Goal: Task Accomplishment & Management: Manage account settings

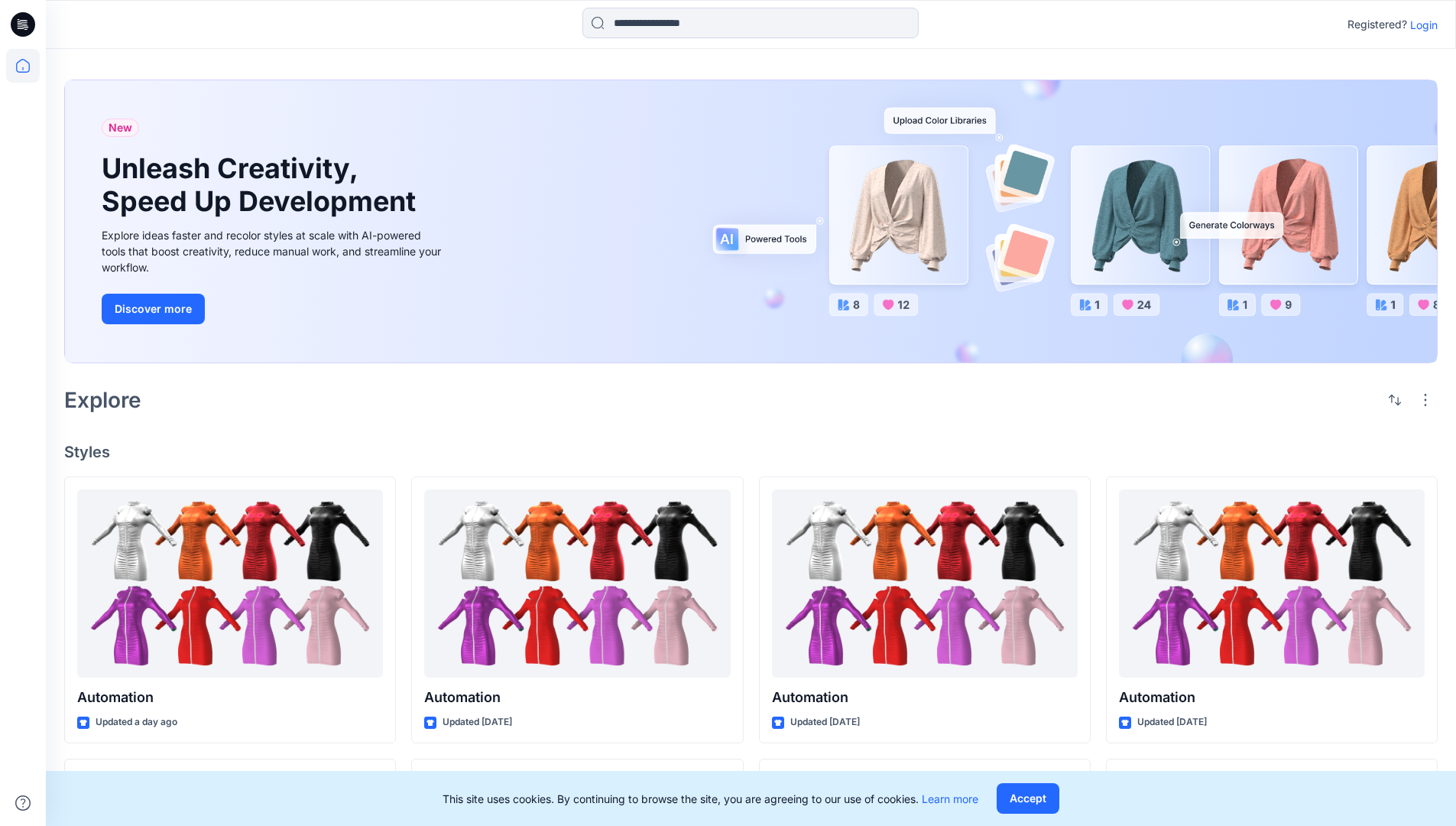
click at [1420, 24] on p "Login" at bounding box center [1423, 25] width 28 height 16
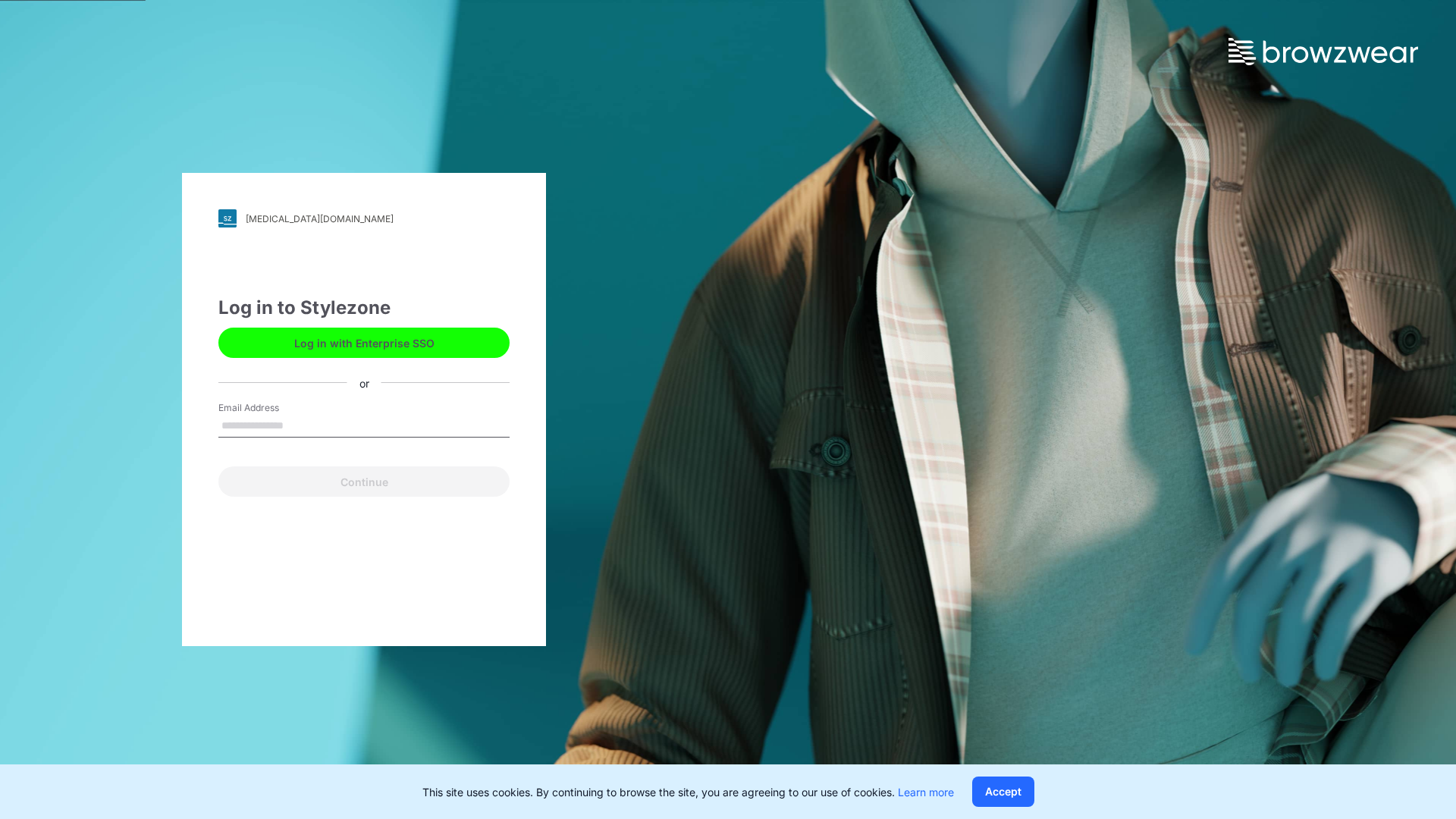
click at [300, 425] on input "Email Address" at bounding box center [364, 426] width 291 height 23
type input "**********"
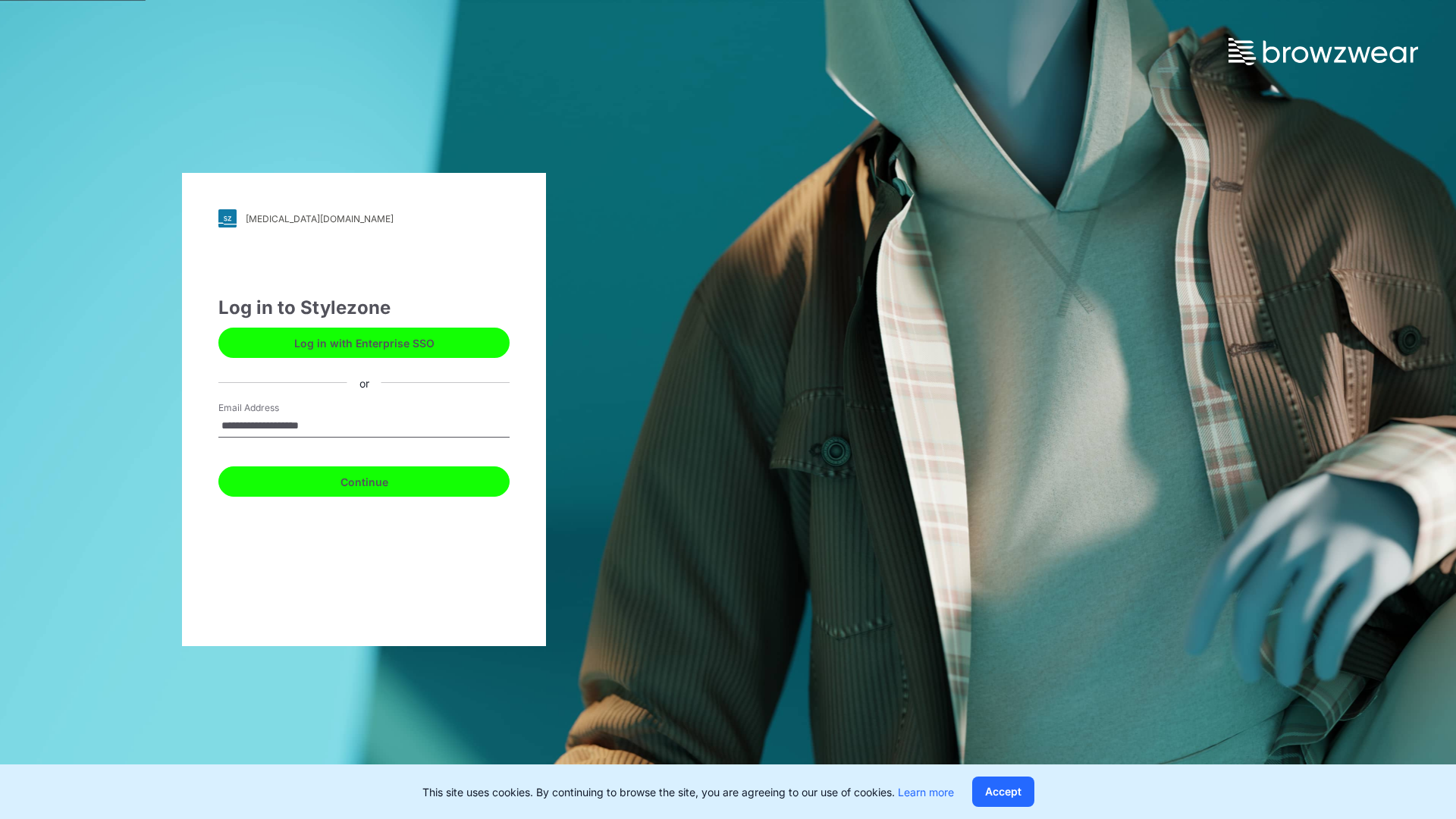
click at [380, 479] on button "Continue" at bounding box center [364, 481] width 291 height 30
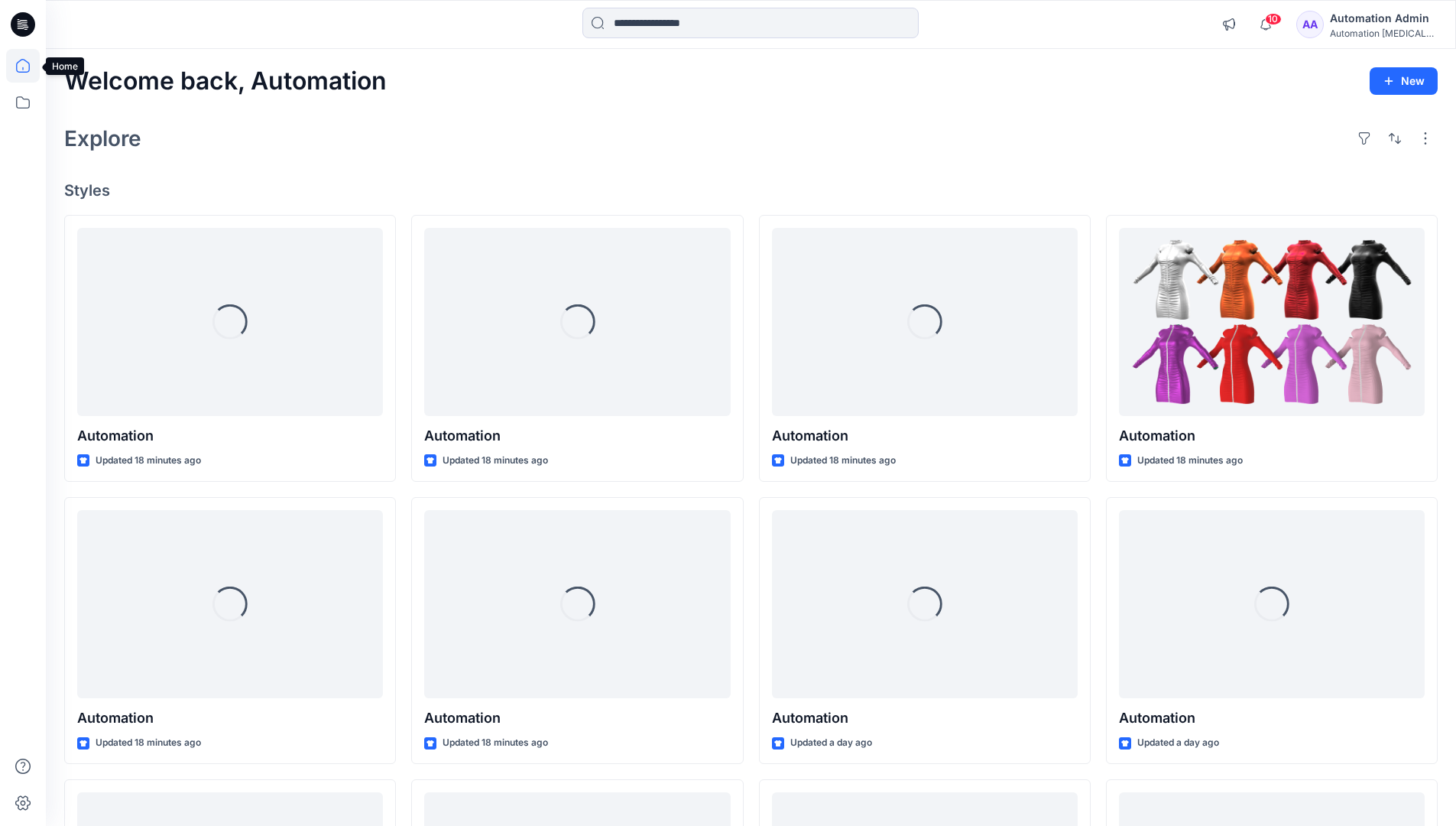
click at [29, 66] on icon at bounding box center [22, 65] width 13 height 13
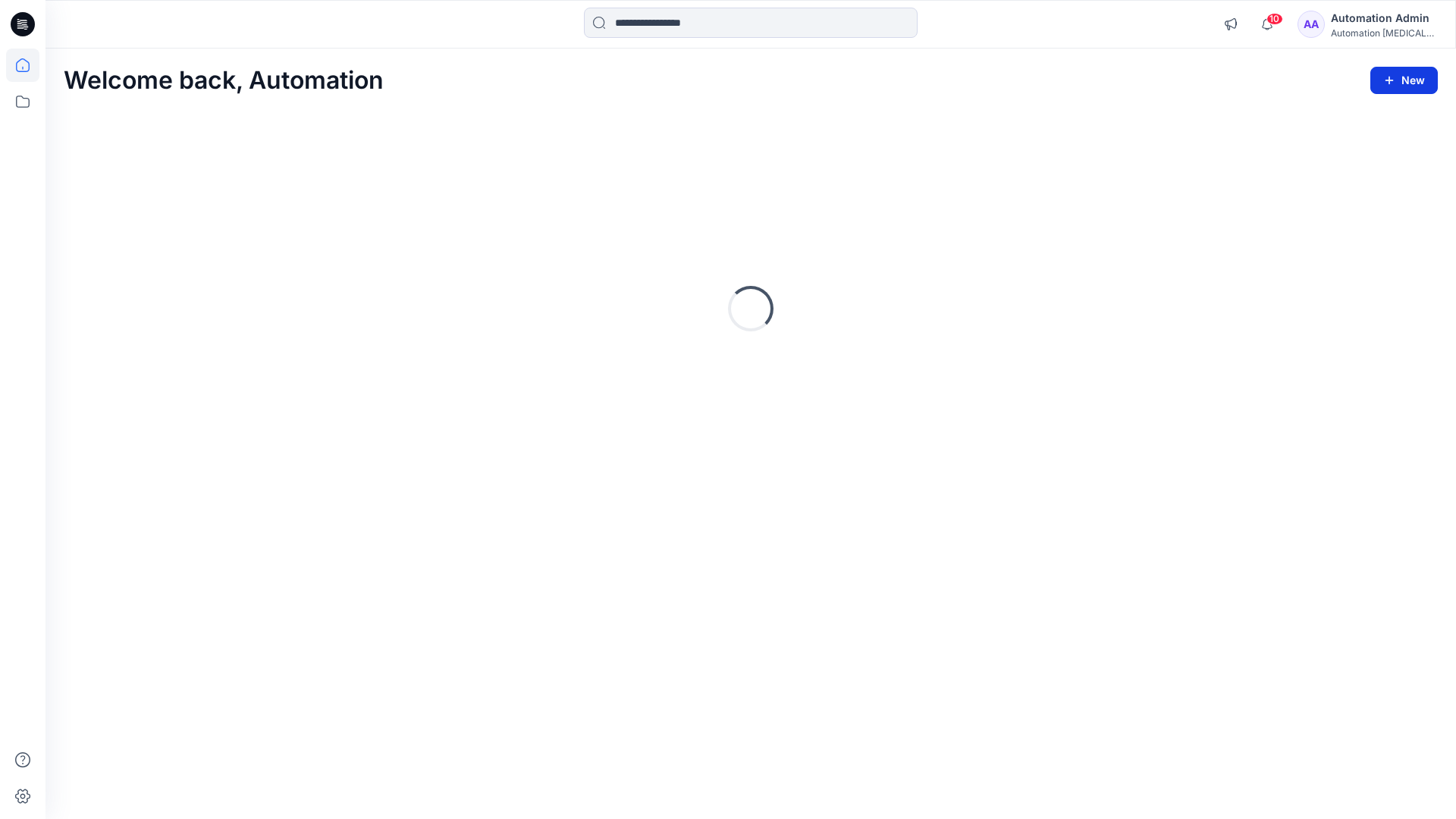
click at [1407, 79] on button "New" at bounding box center [1404, 80] width 67 height 27
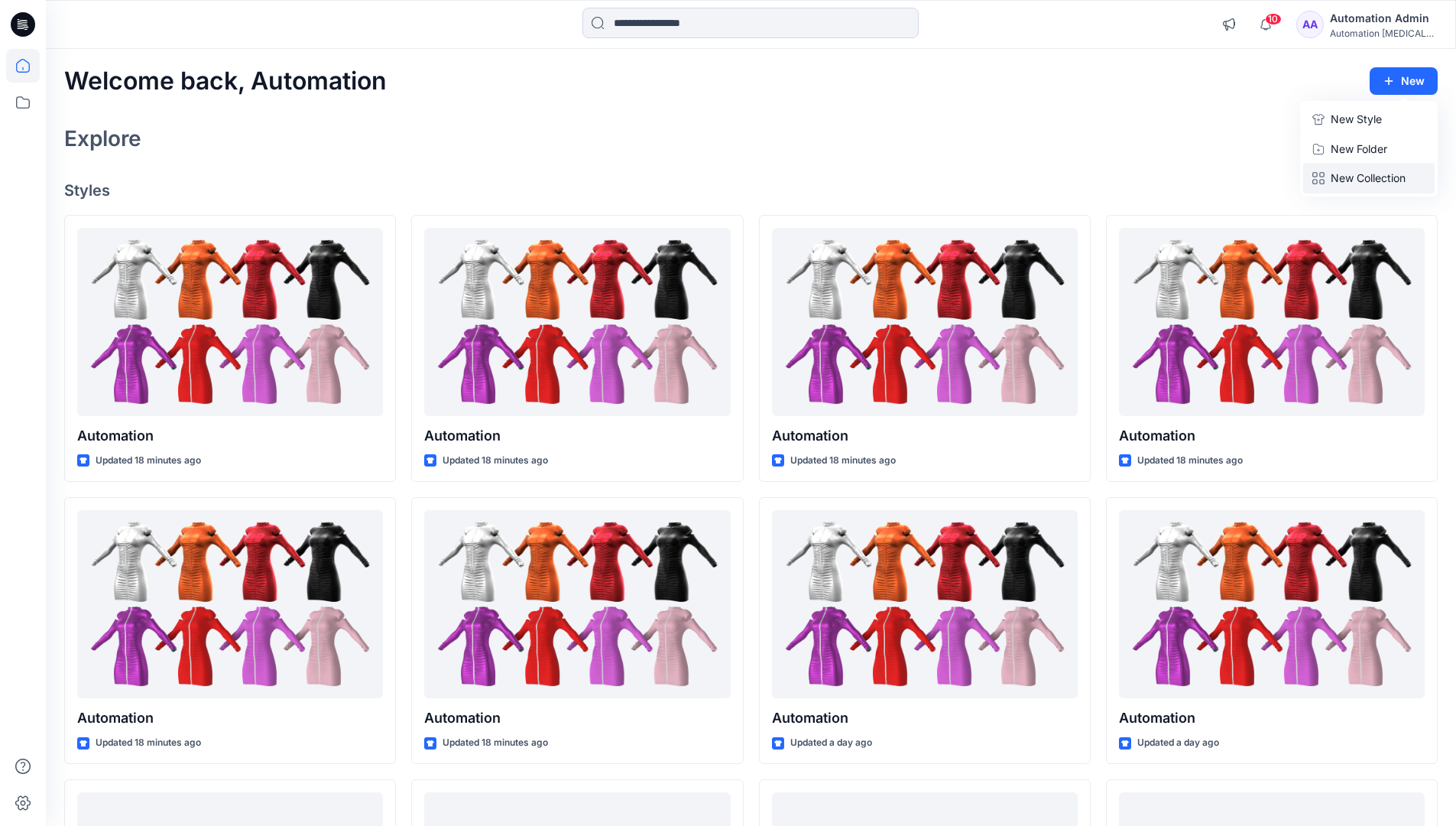
click at [1372, 174] on p "New Collection" at bounding box center [1368, 178] width 75 height 19
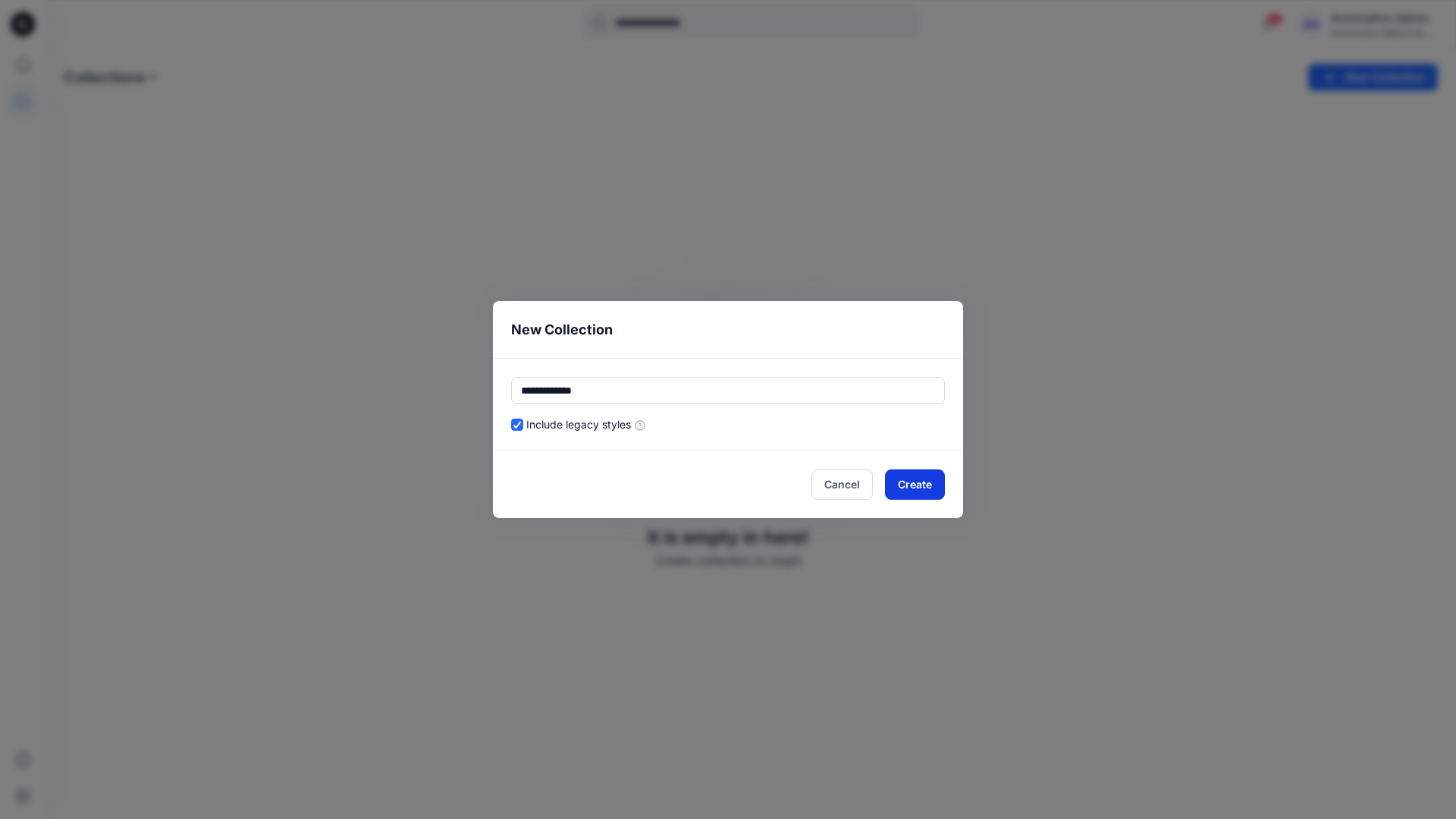
type input "**********"
click at [926, 480] on button "Create" at bounding box center [915, 485] width 60 height 30
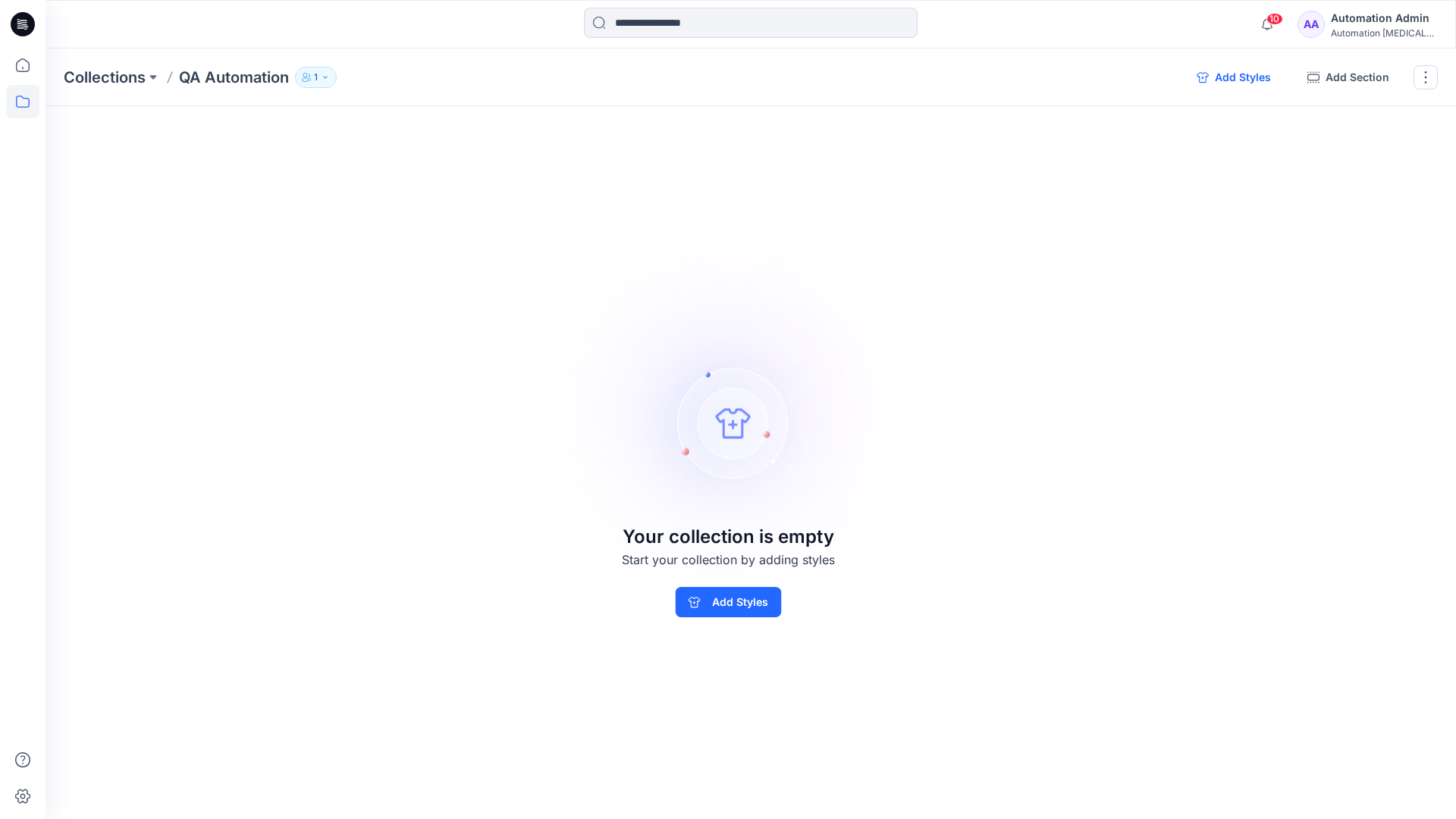
click at [1238, 79] on button "Add Styles" at bounding box center [1233, 77] width 98 height 24
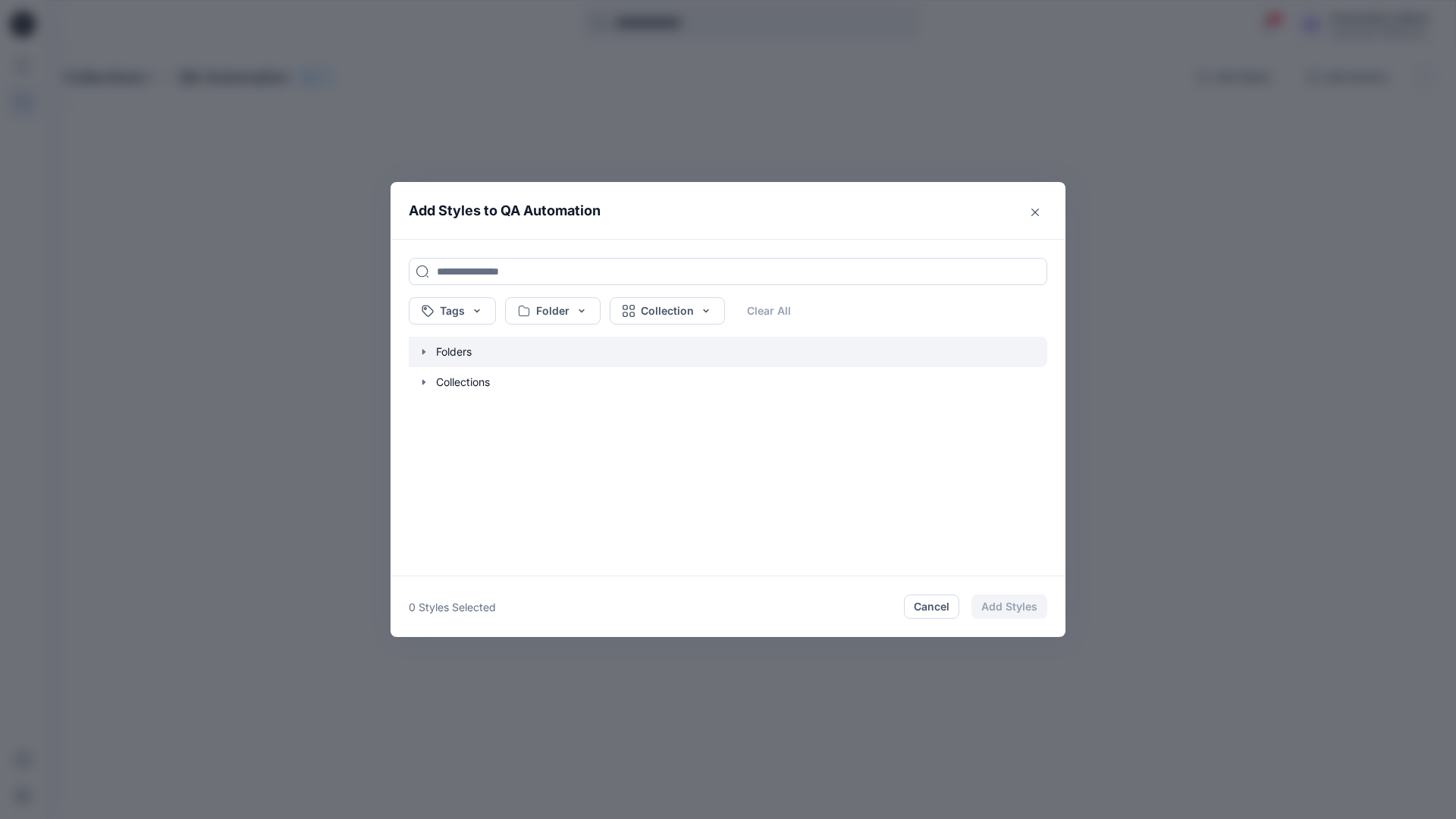
click at [422, 350] on icon "button" at bounding box center [423, 351] width 3 height 5
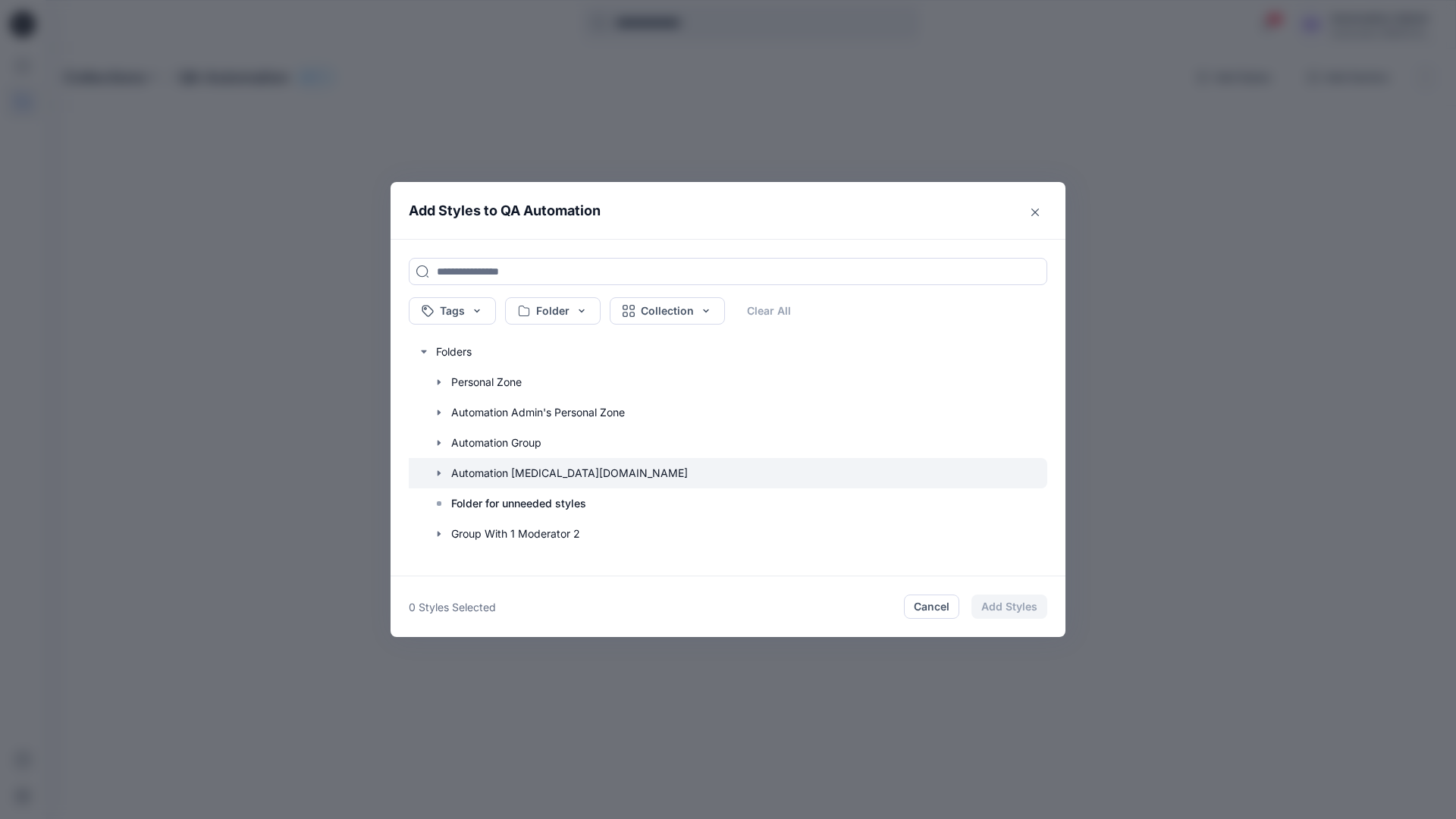
click at [438, 471] on icon "button" at bounding box center [439, 472] width 3 height 5
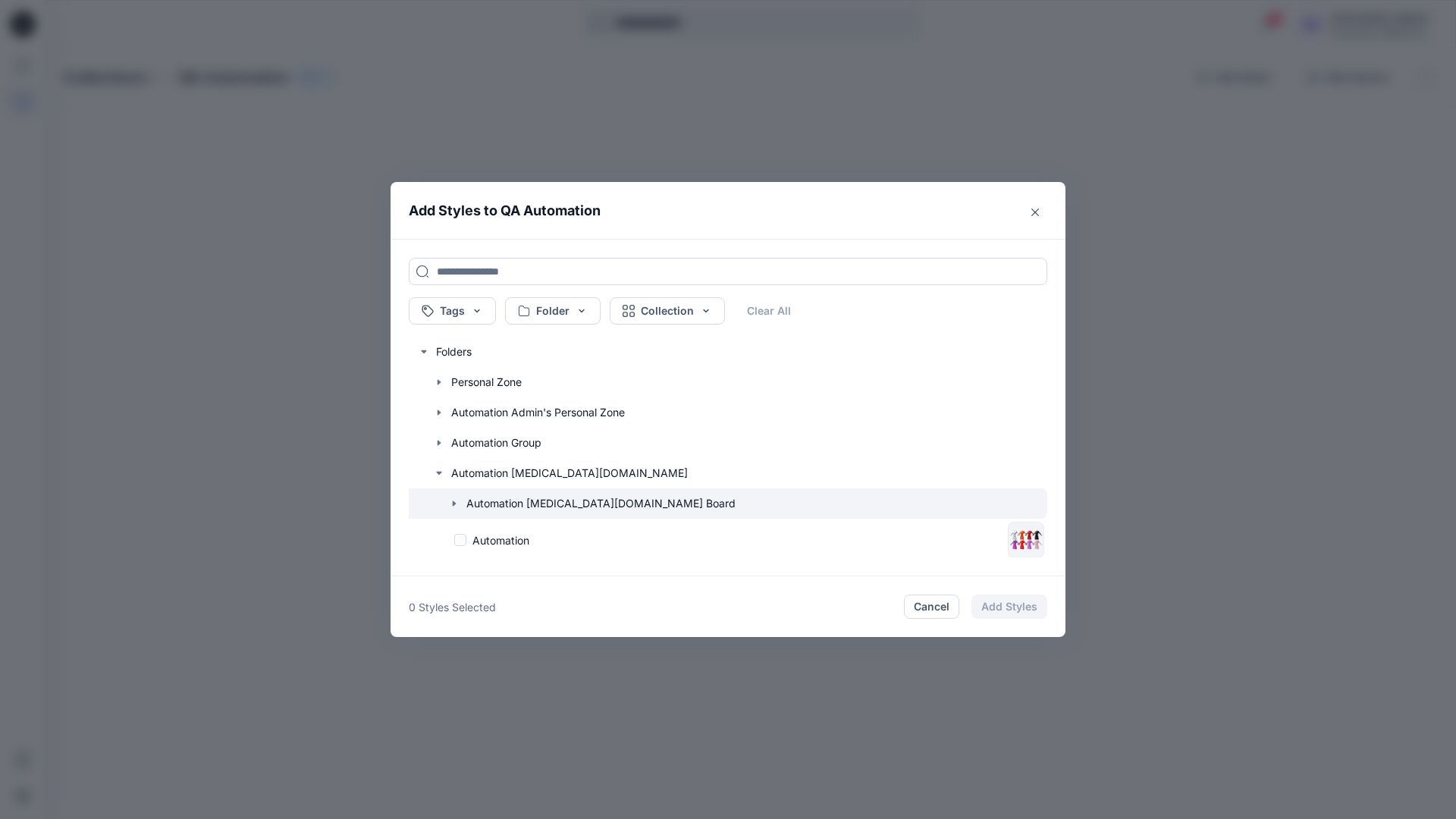
click at [454, 503] on icon "button" at bounding box center [454, 503] width 3 height 5
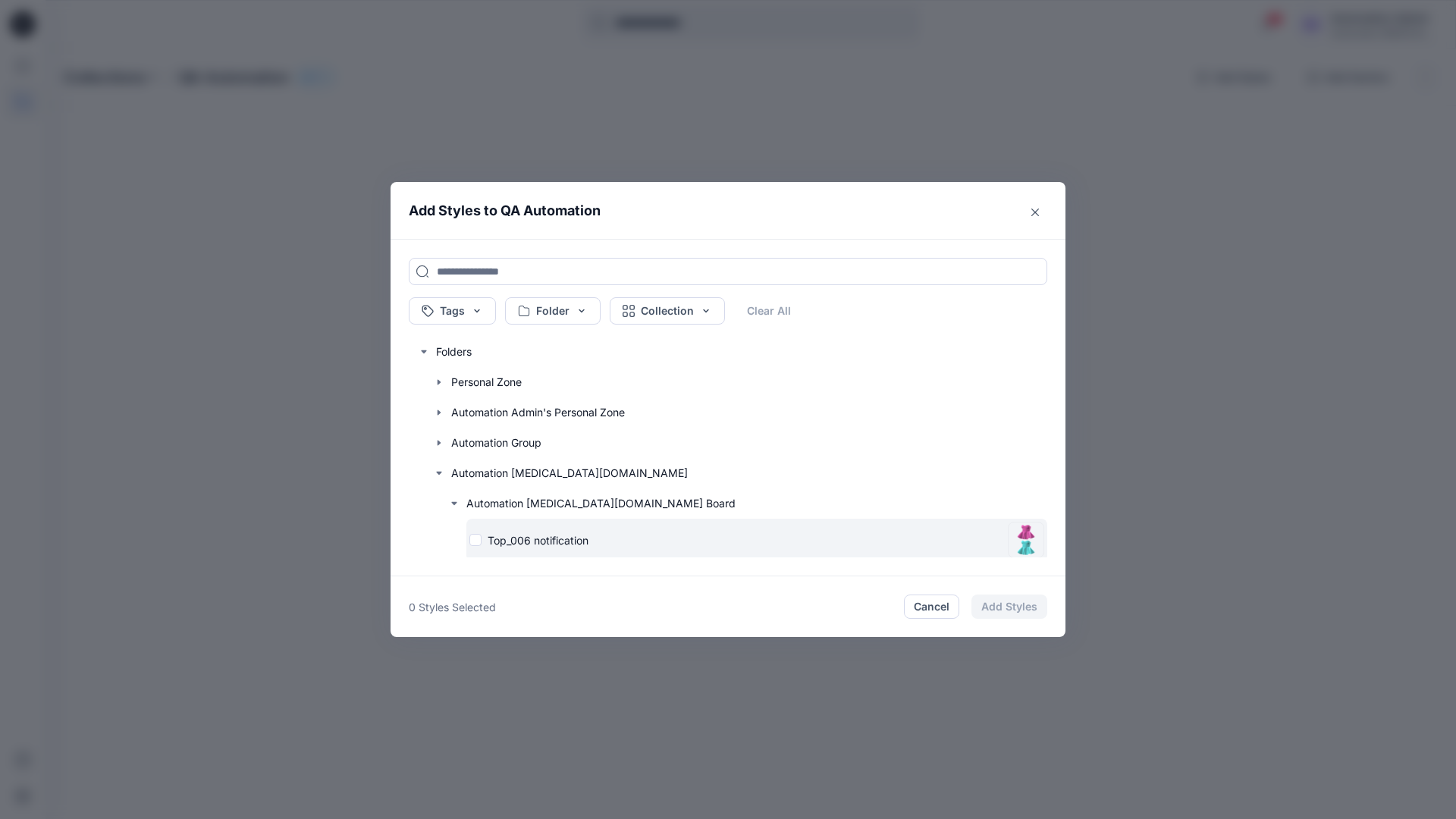
click at [477, 540] on div "Top_006 notification" at bounding box center [736, 540] width 533 height 16
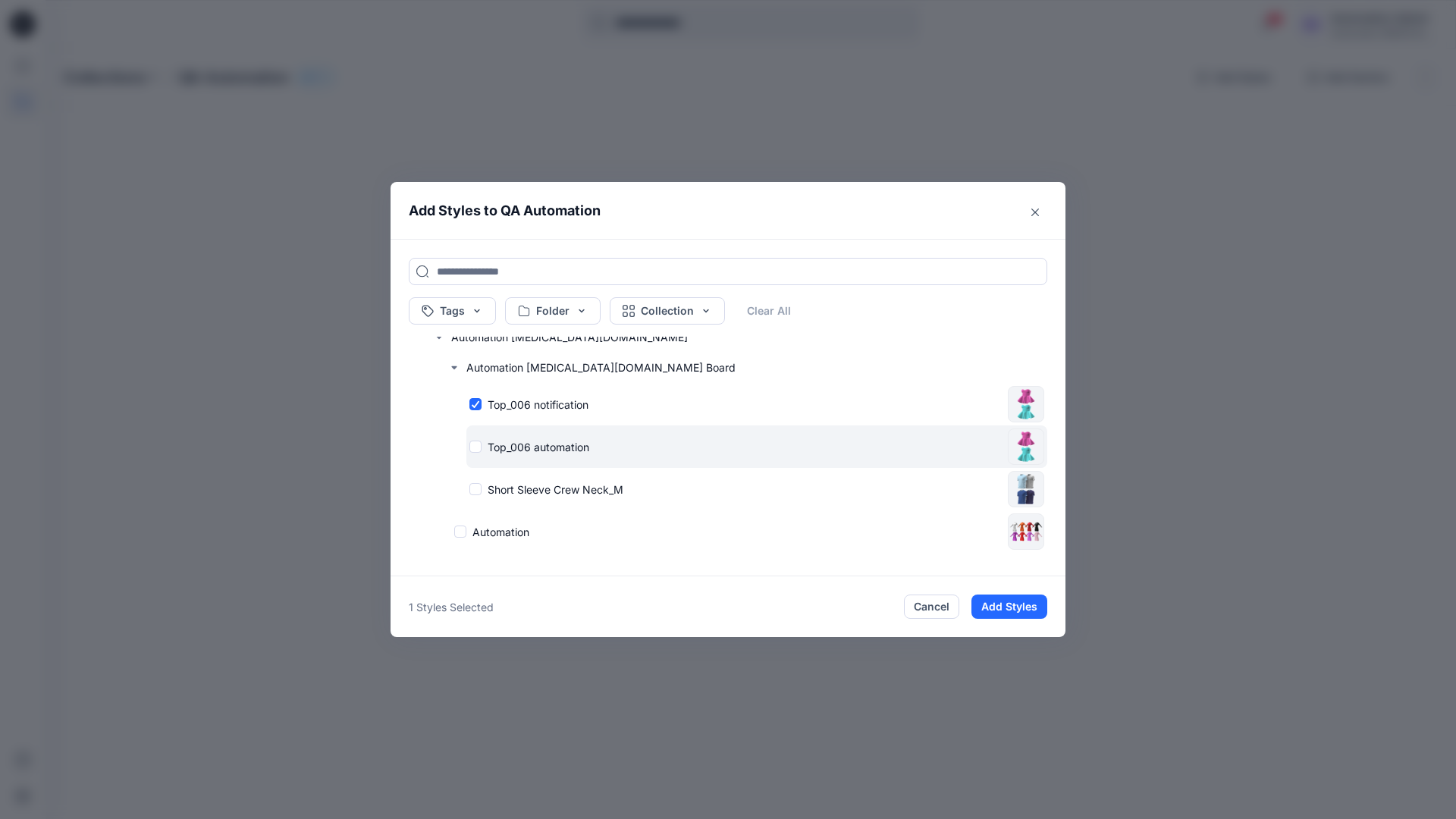
click at [475, 448] on div "Top_006 automation" at bounding box center [736, 447] width 533 height 16
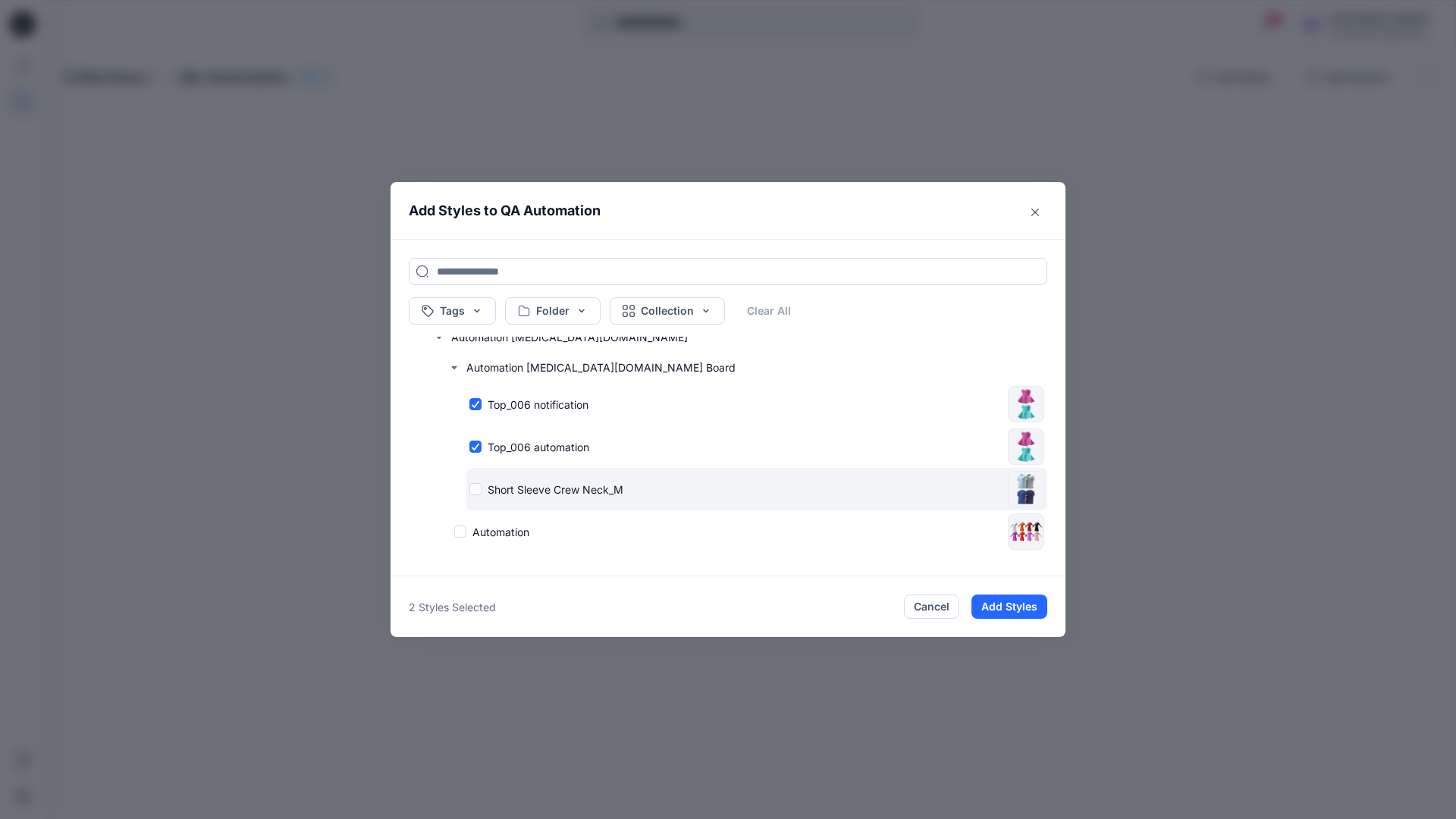
click at [478, 488] on div "Short Sleeve Crew Neck_M" at bounding box center [736, 489] width 533 height 16
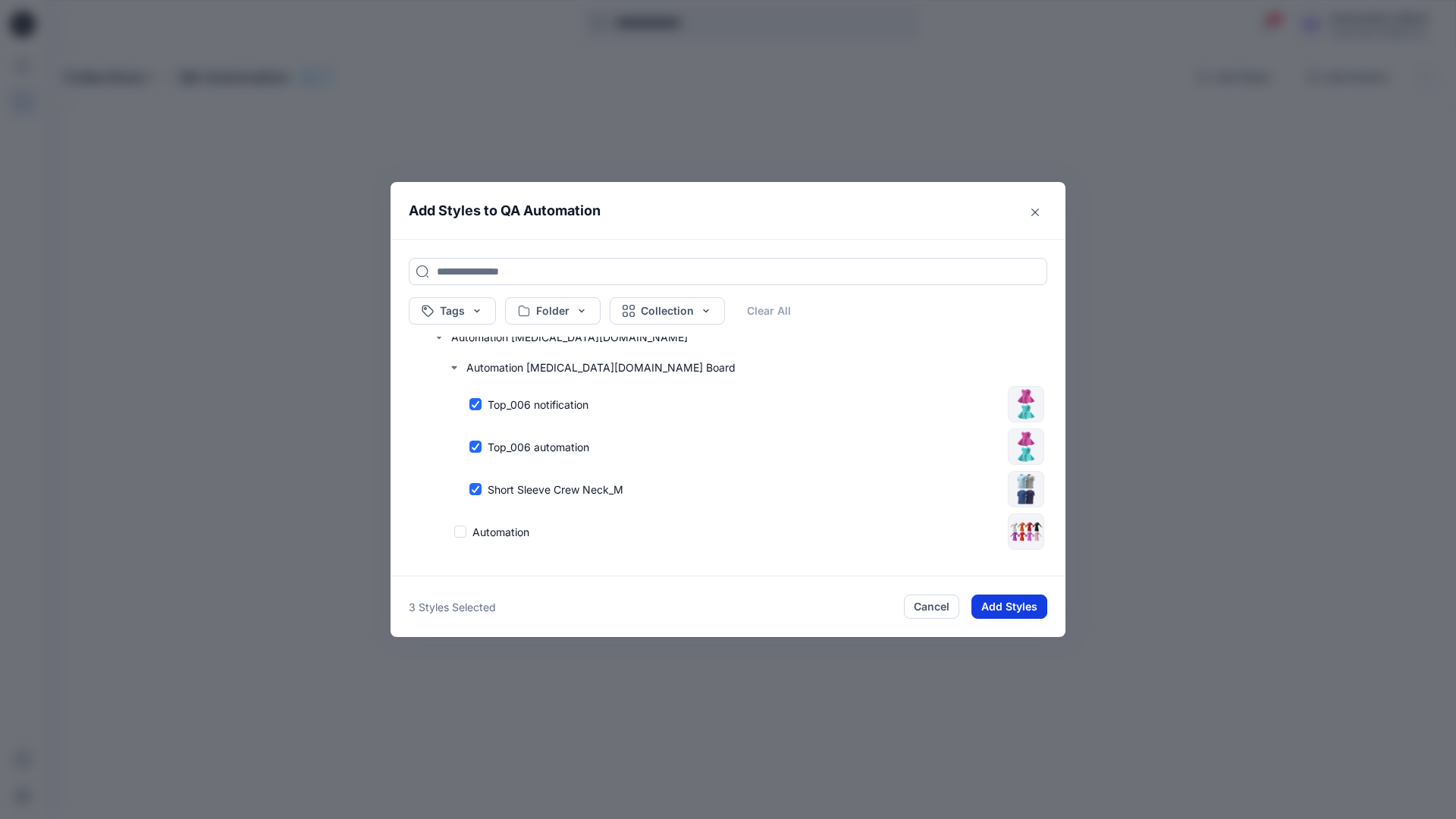
click at [1013, 608] on button "Add Styles" at bounding box center [1009, 606] width 76 height 24
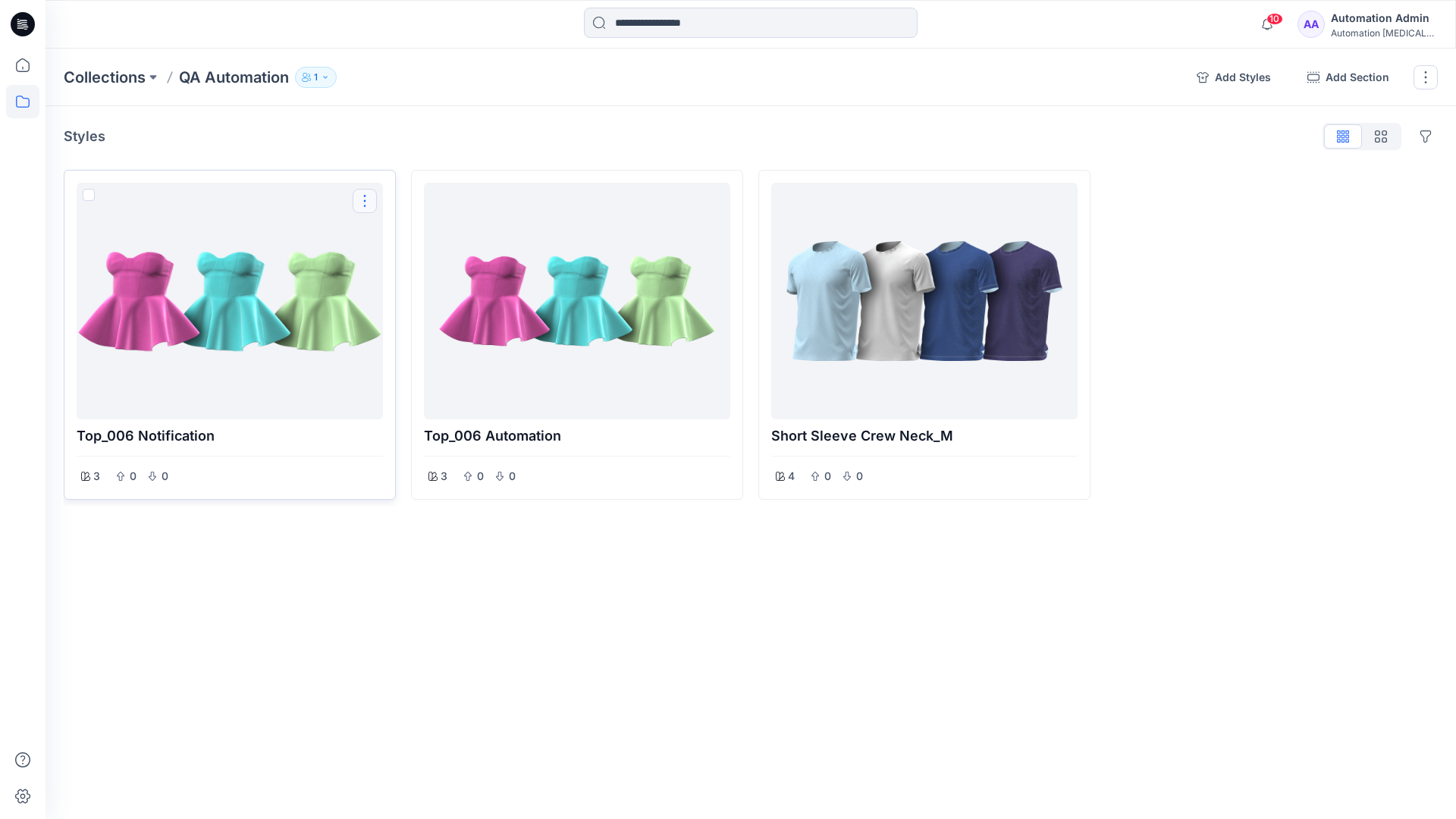
click at [366, 202] on button "Options" at bounding box center [364, 200] width 24 height 24
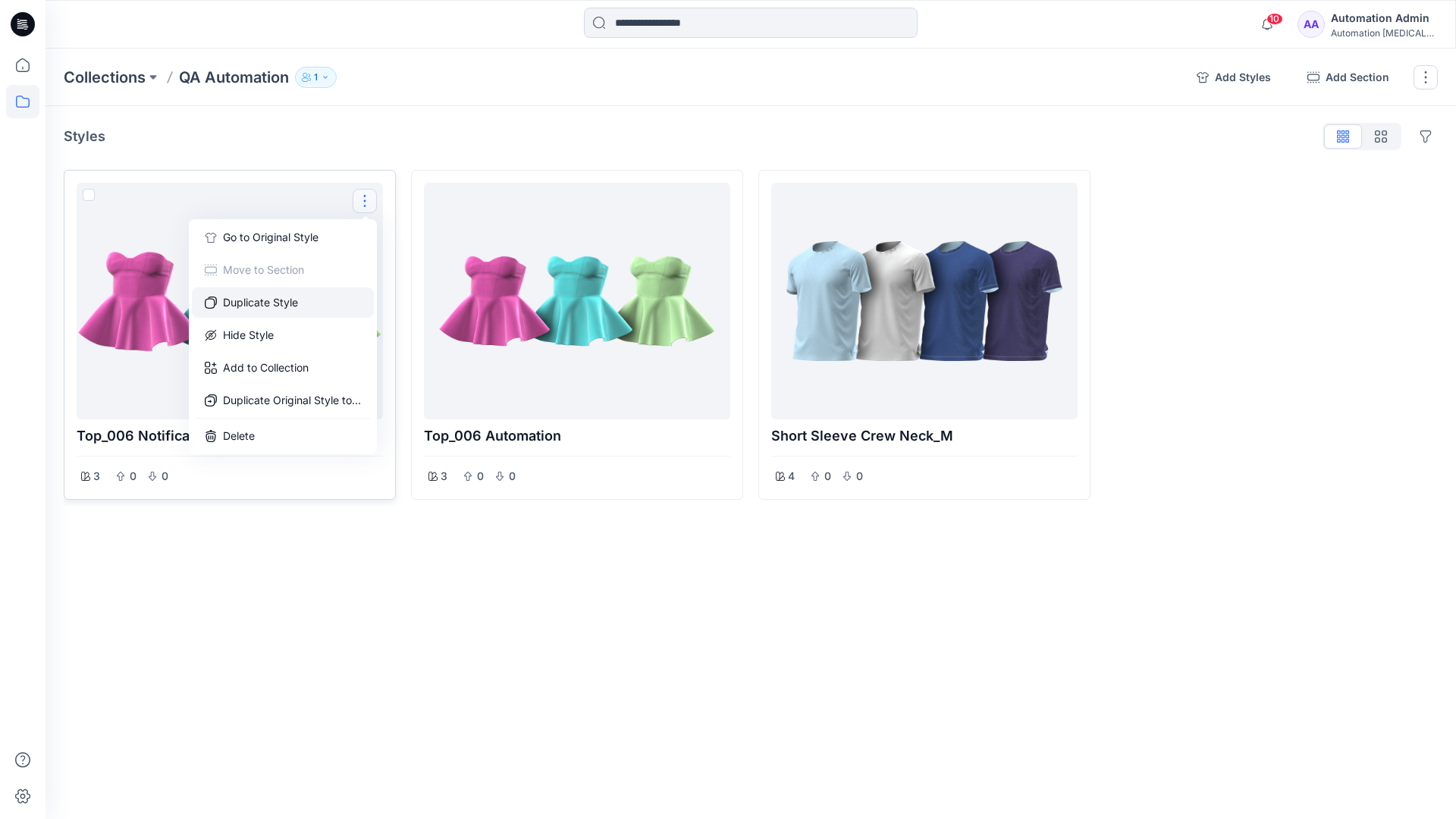
click at [284, 301] on button "Duplicate Style" at bounding box center [283, 302] width 182 height 30
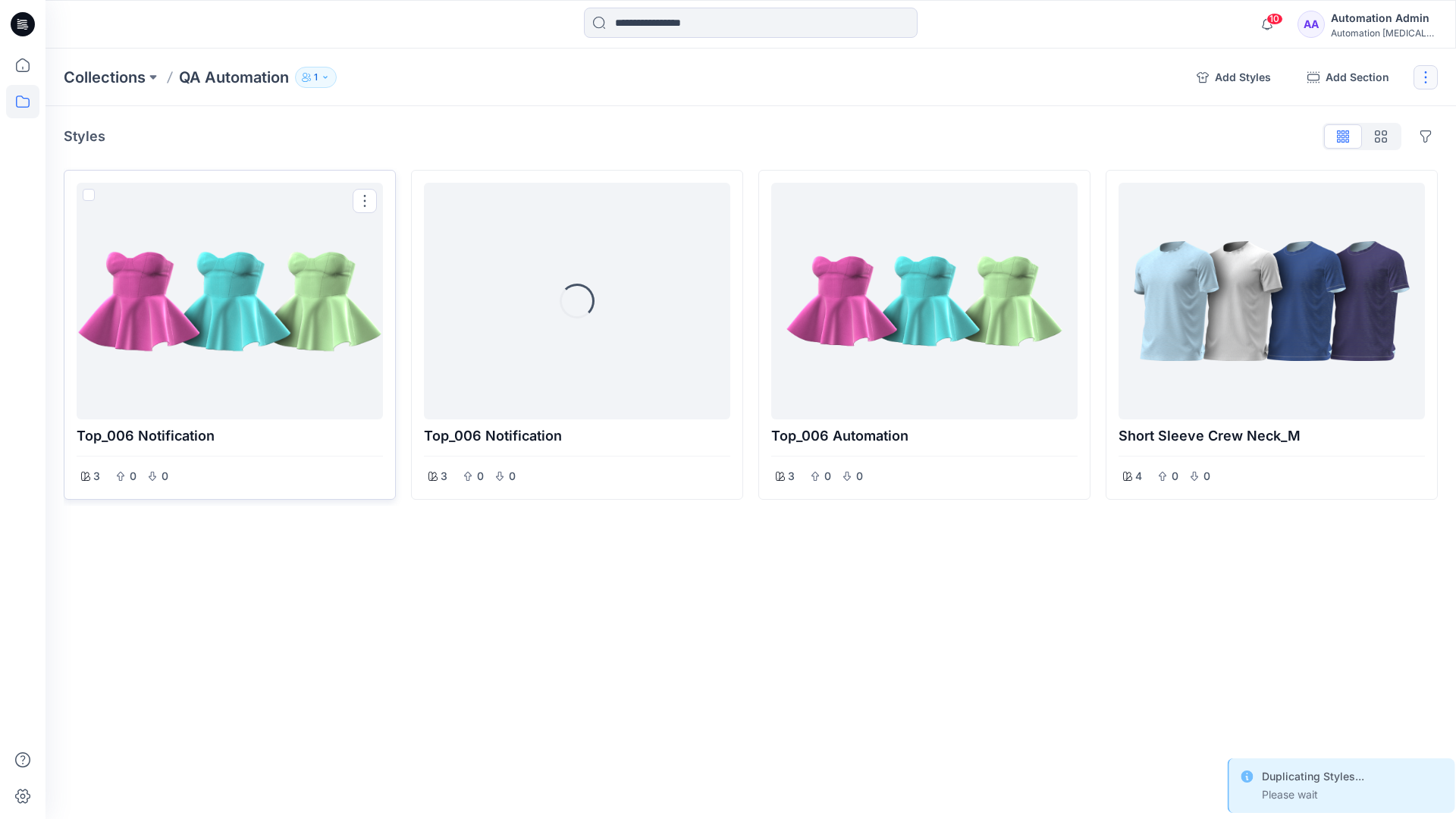
click at [1425, 81] on button "button" at bounding box center [1425, 77] width 24 height 24
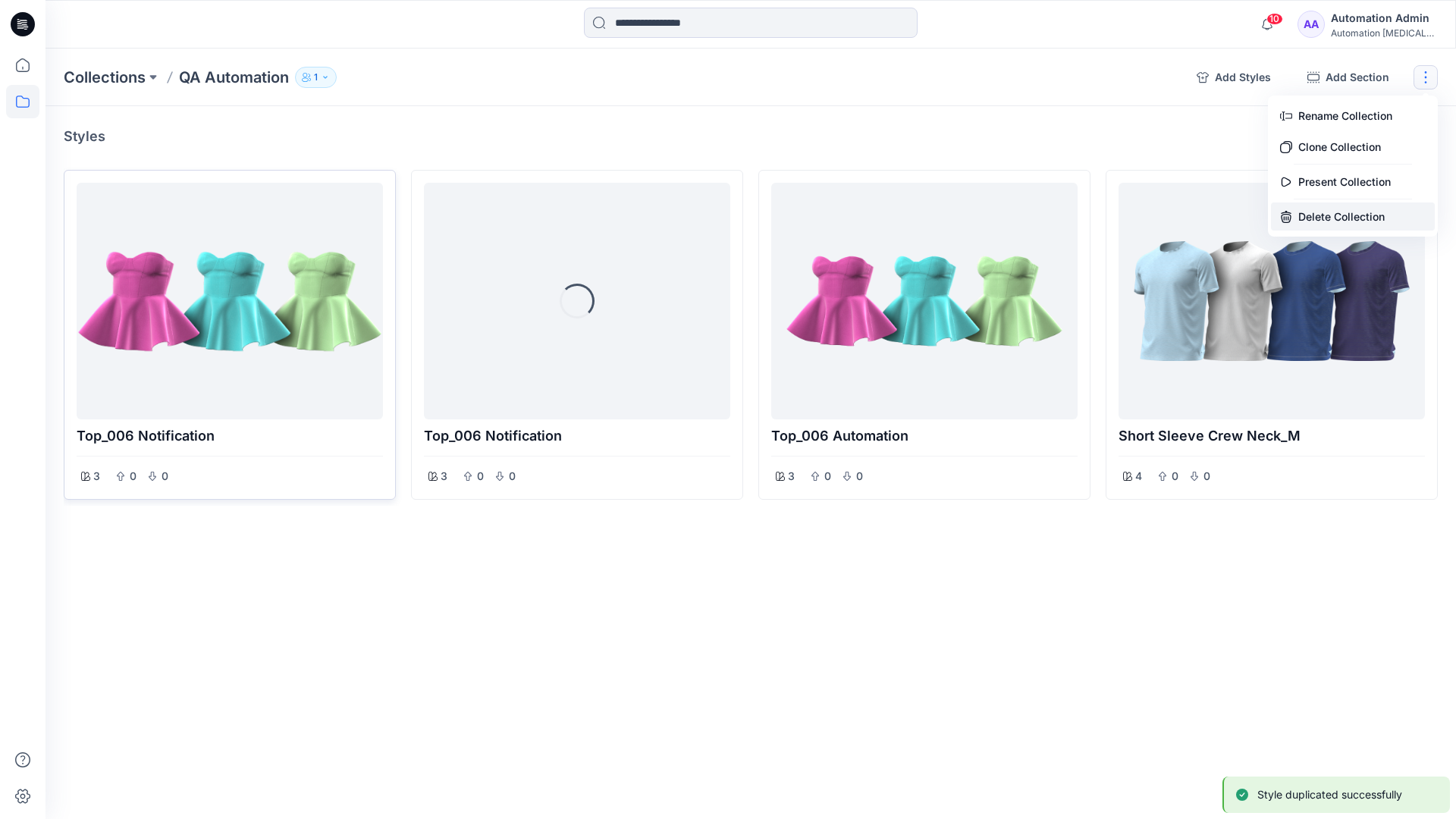
click at [1337, 210] on button "Delete Collection" at bounding box center [1353, 217] width 164 height 28
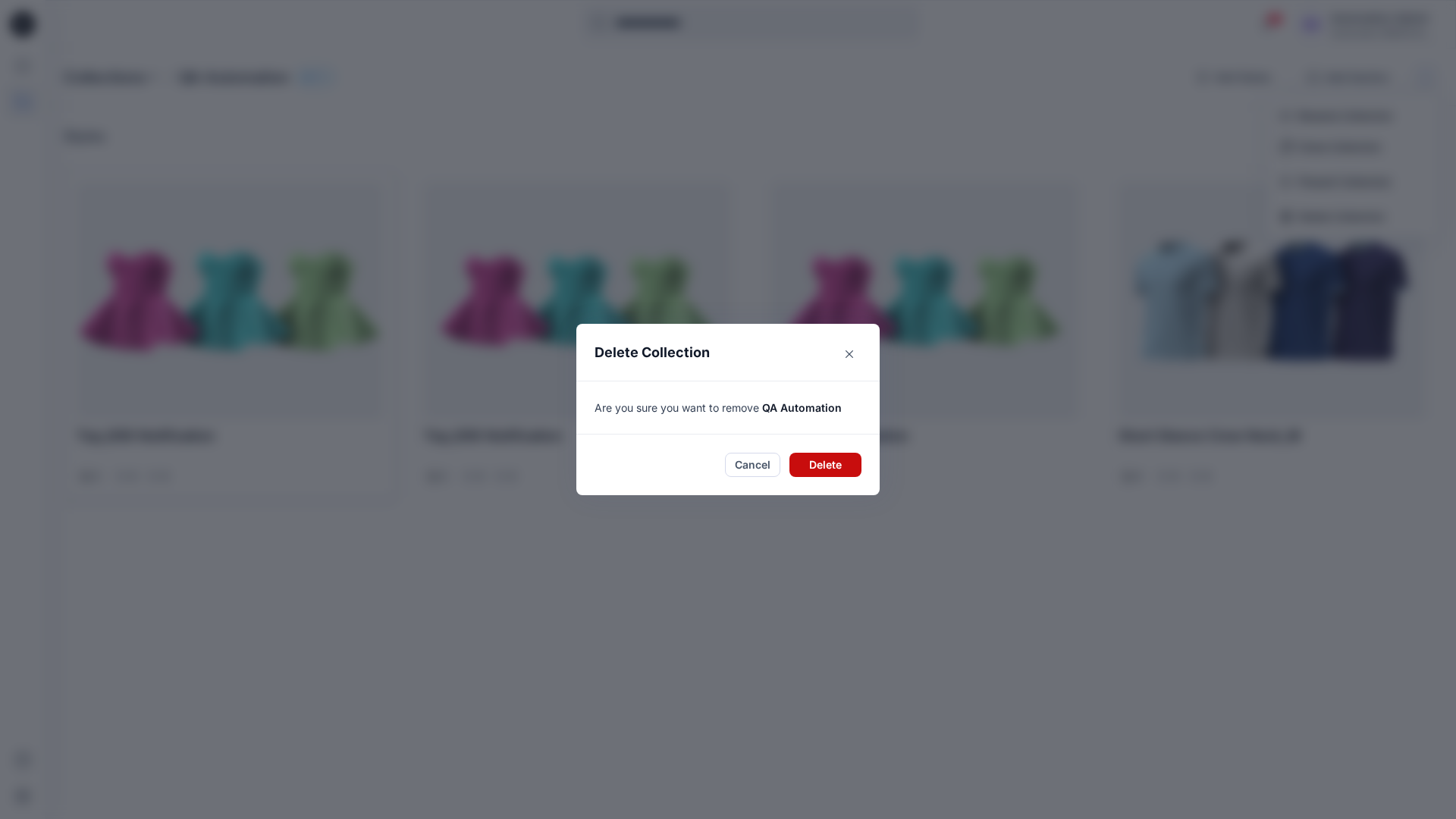
click at [828, 463] on button "Delete" at bounding box center [824, 464] width 72 height 24
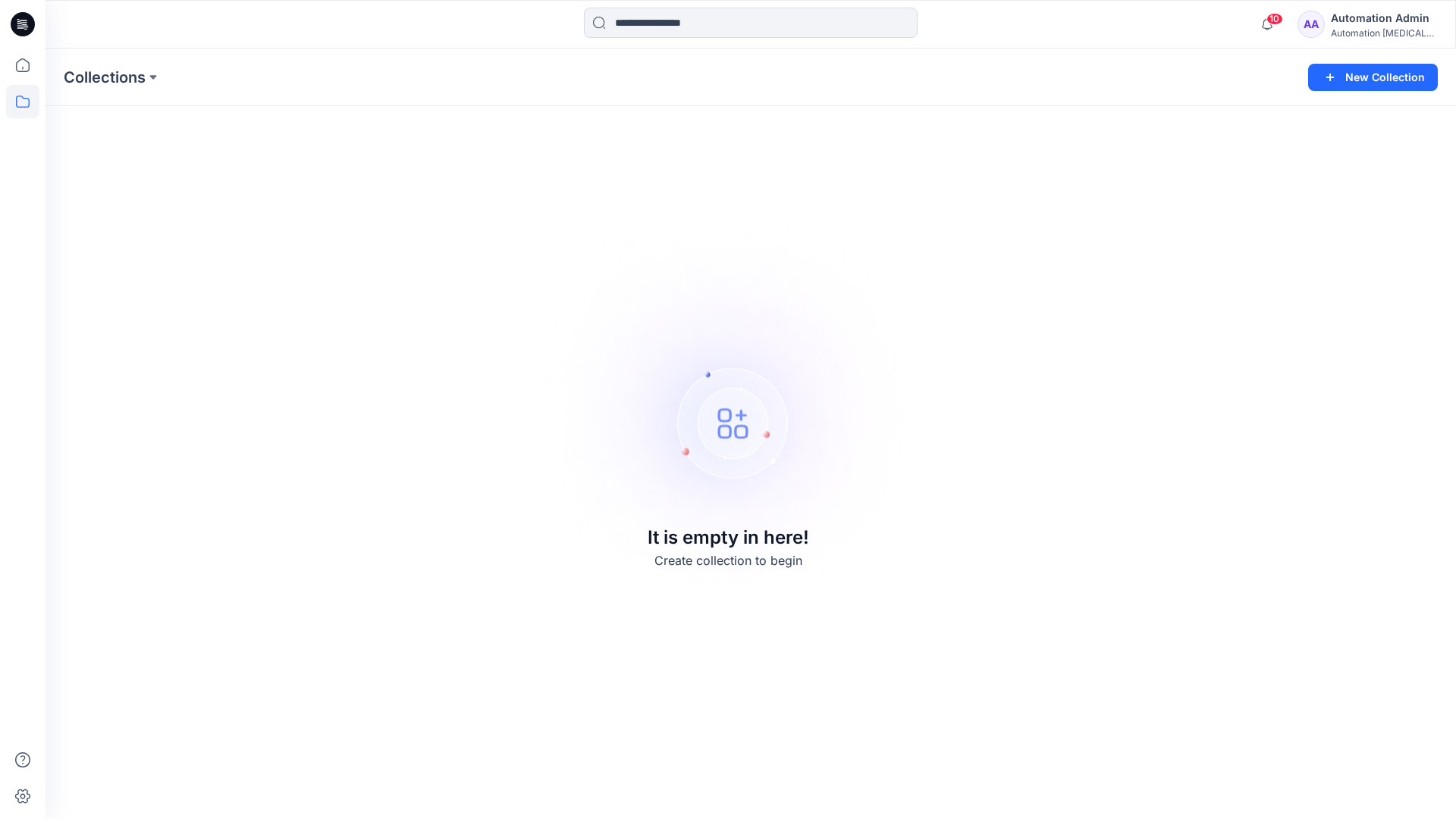
click at [1371, 17] on div "Automation Admin" at bounding box center [1383, 18] width 106 height 19
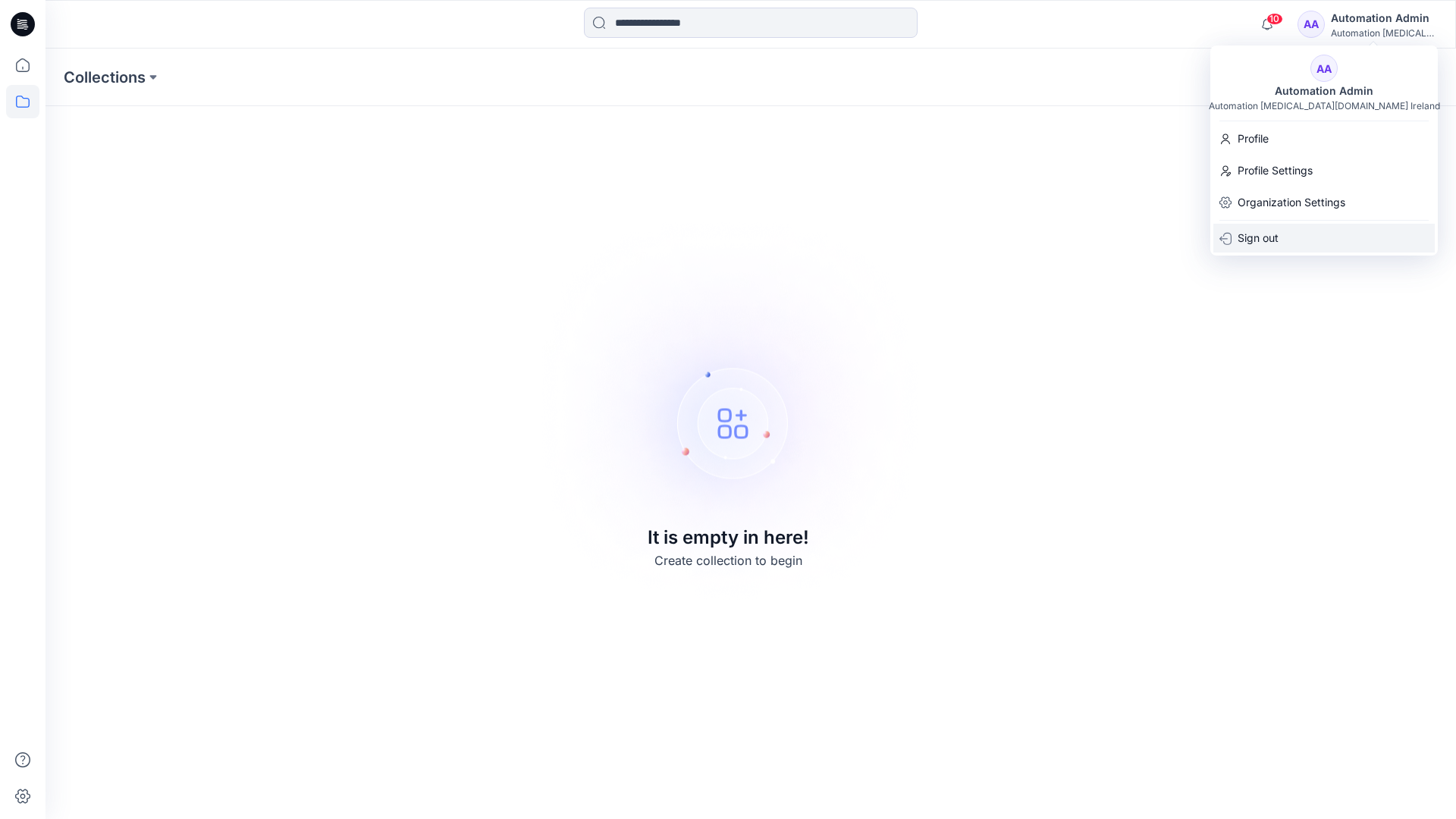
click at [1278, 237] on p "Sign out" at bounding box center [1258, 238] width 41 height 29
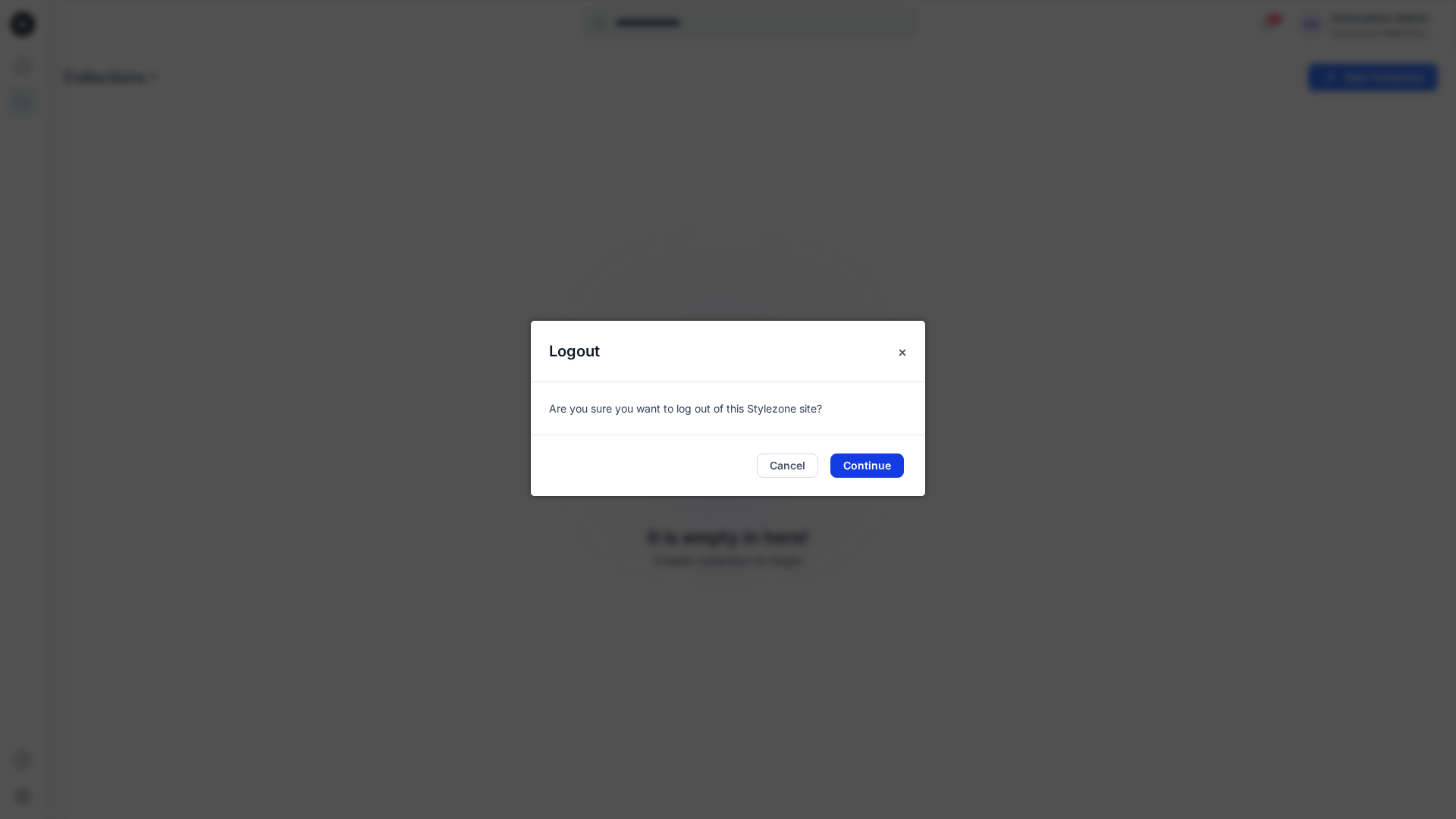
click at [873, 466] on button "Continue" at bounding box center [867, 465] width 73 height 24
